Goal: Task Accomplishment & Management: Manage account settings

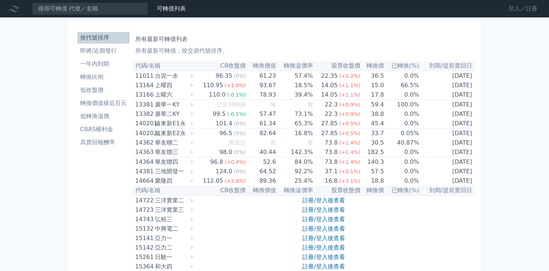
click at [516, 9] on link "登入／註冊" at bounding box center [522, 9] width 41 height 12
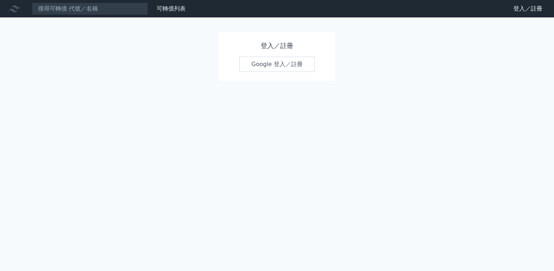
click at [267, 66] on link "Google 登入／註冊" at bounding box center [276, 64] width 75 height 15
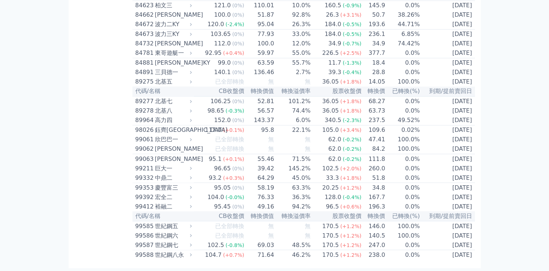
scroll to position [4259, 0]
drag, startPoint x: 209, startPoint y: 77, endPoint x: 377, endPoint y: 273, distance: 258.1
